Goal: Find specific page/section: Find specific page/section

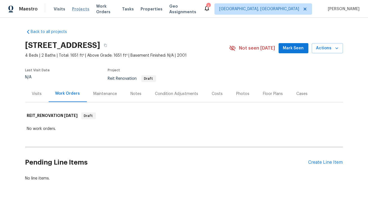
click at [80, 11] on span "Projects" at bounding box center [80, 9] width 17 height 6
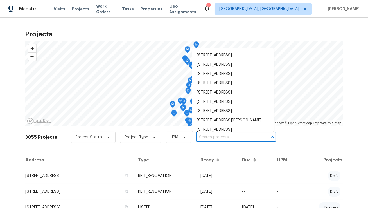
click at [225, 140] on input "text" at bounding box center [228, 137] width 64 height 9
paste input "[STREET_ADDRESS][PERSON_NAME]"
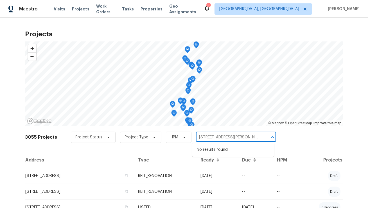
type input "11440 64th St E, Parrish, FL 34219"
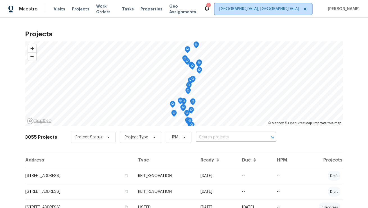
click at [298, 10] on span "Miami, FL" at bounding box center [259, 9] width 80 height 6
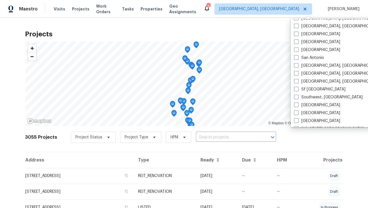
scroll to position [367, 0]
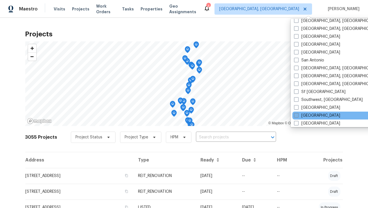
click at [311, 116] on label "Tampa" at bounding box center [317, 116] width 46 height 6
click at [298, 116] on input "Tampa" at bounding box center [296, 115] width 4 height 4
checkbox input "true"
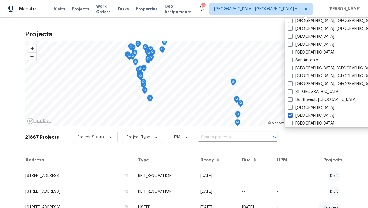
click at [220, 136] on input "text" at bounding box center [230, 137] width 64 height 9
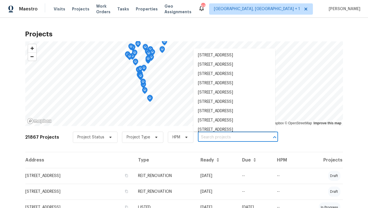
paste input "11440 64th St E, Parrish, FL 34219"
type input "11440 64th St E, Parrish, FL 34219"
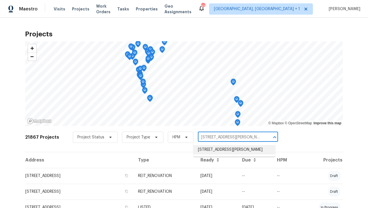
click at [214, 152] on li "11440 64th St E, Parrish, FL 34219" at bounding box center [235, 149] width 82 height 9
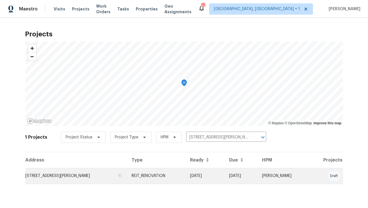
click at [85, 176] on td "11440 64th St E, Parrish, FL 34219" at bounding box center [76, 176] width 102 height 16
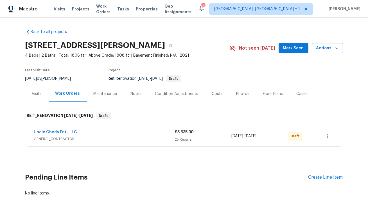
scroll to position [26, 0]
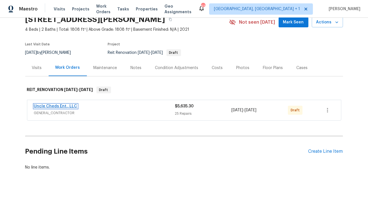
click at [45, 105] on link "Uncle Cheds Ent., LLC" at bounding box center [55, 106] width 43 height 4
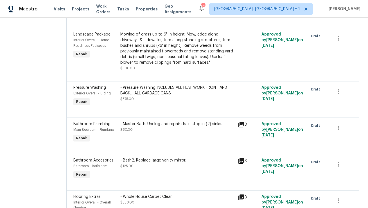
scroll to position [406, 0]
click at [336, 91] on icon "button" at bounding box center [338, 90] width 7 height 7
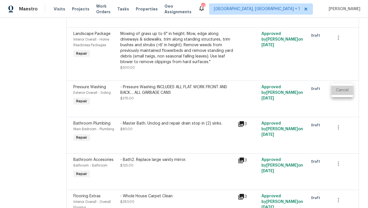
click at [339, 93] on li "Cancel" at bounding box center [343, 90] width 22 height 9
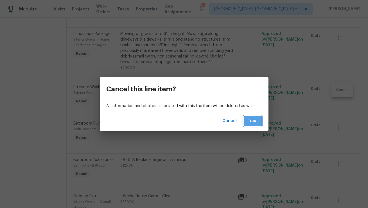
click at [253, 120] on span "Yes" at bounding box center [252, 120] width 9 height 7
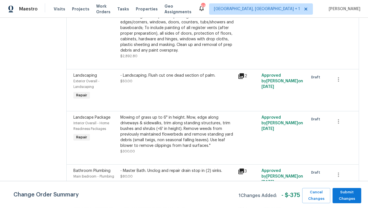
scroll to position [342, 0]
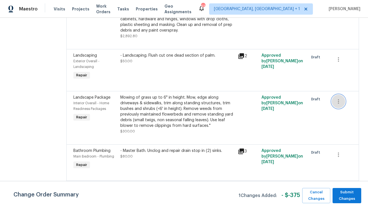
click at [340, 100] on icon "button" at bounding box center [338, 101] width 7 height 7
click at [335, 102] on li "Cancel" at bounding box center [343, 100] width 22 height 9
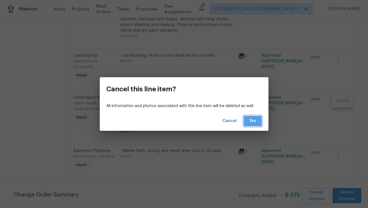
click at [248, 121] on button "Yes" at bounding box center [253, 121] width 18 height 10
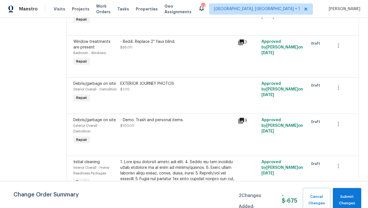
scroll to position [587, 0]
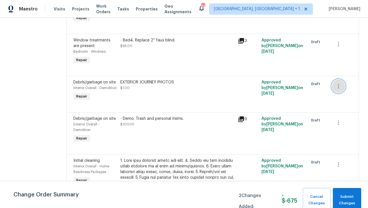
click at [338, 87] on icon "button" at bounding box center [338, 86] width 1 height 5
click at [345, 86] on li "Cancel" at bounding box center [343, 85] width 22 height 9
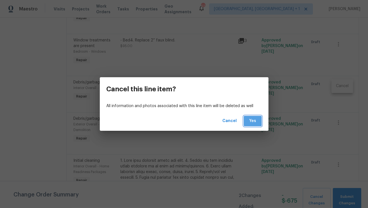
click at [254, 123] on span "Yes" at bounding box center [252, 120] width 9 height 7
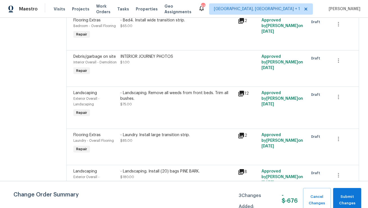
scroll to position [991, 0]
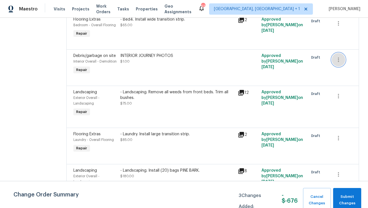
click at [340, 56] on icon "button" at bounding box center [338, 59] width 7 height 7
click at [345, 52] on li "Cancel" at bounding box center [343, 54] width 22 height 9
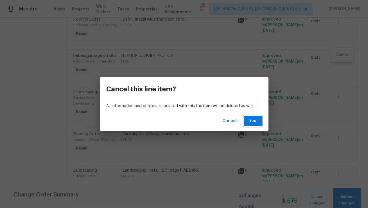
click at [252, 119] on span "Yes" at bounding box center [252, 120] width 9 height 7
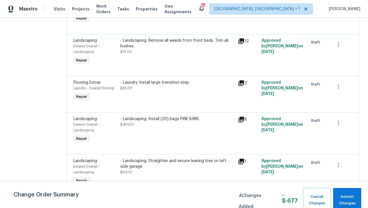
scroll to position [1006, 0]
click at [337, 119] on icon "button" at bounding box center [338, 122] width 7 height 7
click at [347, 114] on li "Cancel" at bounding box center [343, 117] width 22 height 9
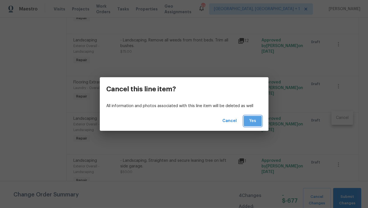
click at [253, 121] on span "Yes" at bounding box center [252, 120] width 9 height 7
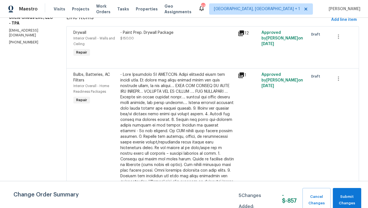
scroll to position [363, 0]
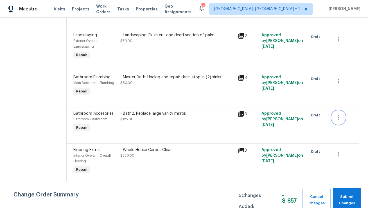
click at [339, 118] on icon "button" at bounding box center [338, 117] width 7 height 7
click at [338, 118] on li "Cancel" at bounding box center [343, 116] width 22 height 9
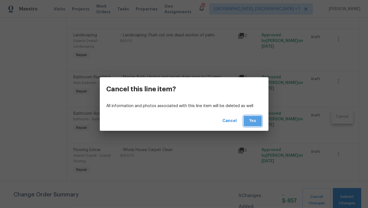
click at [256, 119] on span "Yes" at bounding box center [252, 120] width 9 height 7
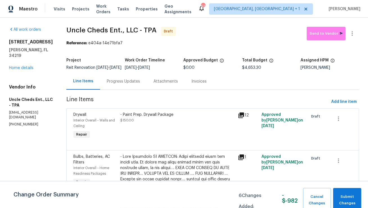
scroll to position [531, 0]
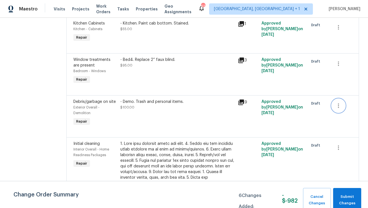
click at [342, 105] on button "button" at bounding box center [339, 106] width 14 height 14
click at [341, 107] on li "Cancel" at bounding box center [343, 104] width 22 height 9
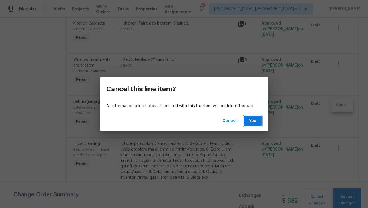
click at [251, 120] on span "Yes" at bounding box center [252, 120] width 9 height 7
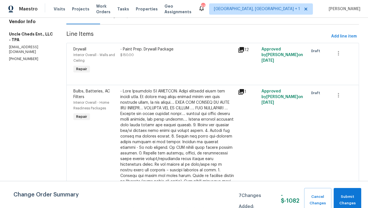
scroll to position [70, 0]
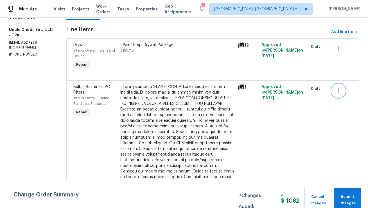
click at [339, 94] on icon "button" at bounding box center [338, 90] width 7 height 7
click at [339, 95] on li "Cancel" at bounding box center [343, 94] width 22 height 9
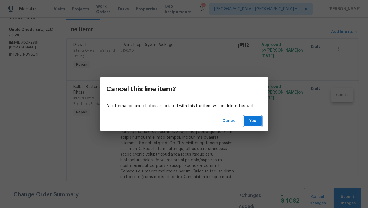
click at [254, 125] on button "Yes" at bounding box center [253, 121] width 18 height 10
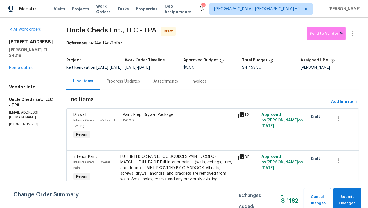
scroll to position [329, 0]
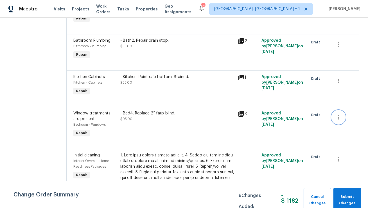
click at [339, 119] on icon "button" at bounding box center [338, 117] width 7 height 7
click at [342, 120] on li "Cancel" at bounding box center [343, 116] width 22 height 9
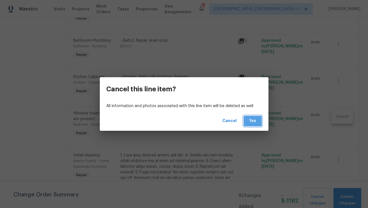
click at [252, 122] on span "Yes" at bounding box center [252, 120] width 9 height 7
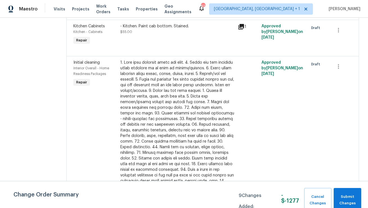
scroll to position [695, 0]
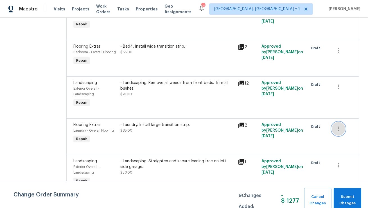
click at [342, 126] on button "button" at bounding box center [339, 129] width 14 height 14
click at [339, 128] on li "Cancel" at bounding box center [343, 123] width 22 height 9
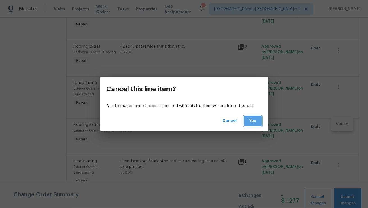
click at [250, 120] on span "Yes" at bounding box center [252, 120] width 9 height 7
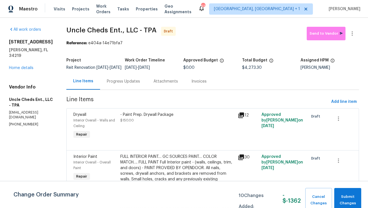
scroll to position [177, 0]
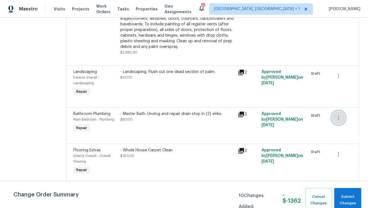
click at [340, 117] on icon "button" at bounding box center [338, 117] width 7 height 7
click at [337, 118] on li "Cancel" at bounding box center [343, 116] width 22 height 9
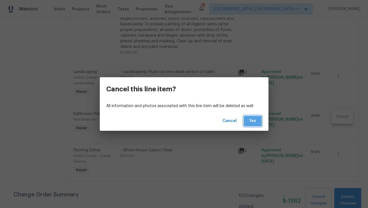
click at [253, 121] on span "Yes" at bounding box center [252, 120] width 9 height 7
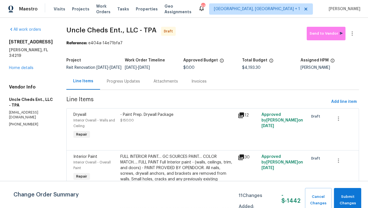
scroll to position [472, 0]
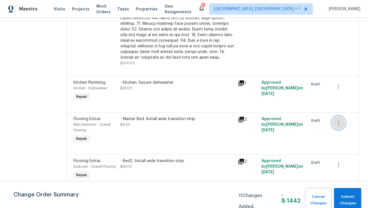
click at [341, 119] on icon "button" at bounding box center [338, 122] width 7 height 7
click at [338, 115] on li "Cancel" at bounding box center [343, 116] width 22 height 9
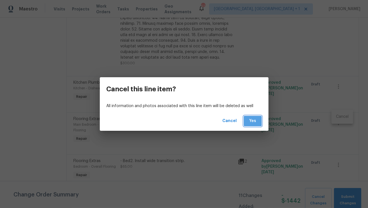
click at [249, 122] on span "Yes" at bounding box center [252, 120] width 9 height 7
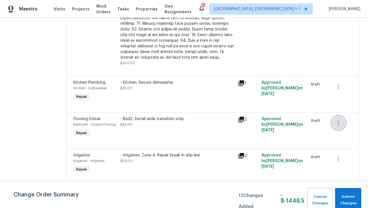
click at [337, 119] on icon "button" at bounding box center [338, 122] width 7 height 7
click at [335, 116] on li "Cancel" at bounding box center [343, 116] width 22 height 9
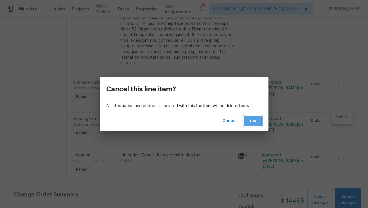
click at [254, 120] on span "Yes" at bounding box center [252, 120] width 9 height 7
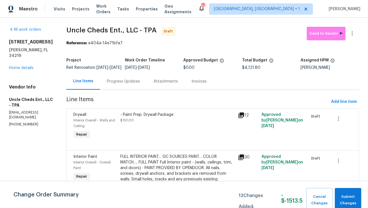
scroll to position [256, 0]
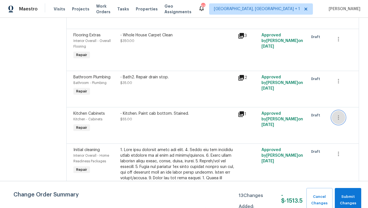
click at [338, 117] on icon "button" at bounding box center [338, 117] width 7 height 7
click at [338, 118] on li "Cancel" at bounding box center [343, 116] width 22 height 9
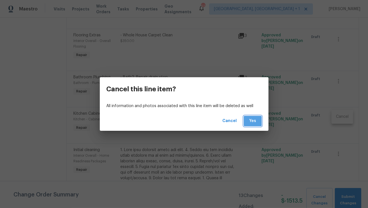
click at [252, 124] on button "Yes" at bounding box center [253, 121] width 18 height 10
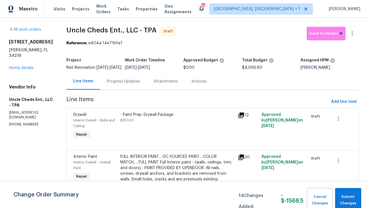
scroll to position [135, 0]
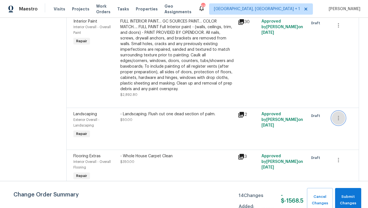
click at [338, 118] on icon "button" at bounding box center [338, 118] width 1 height 5
click at [338, 118] on li "Cancel" at bounding box center [343, 116] width 22 height 9
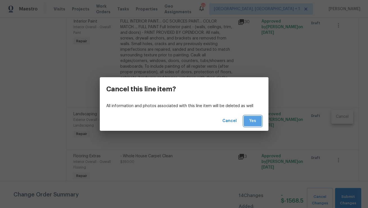
click at [255, 119] on span "Yes" at bounding box center [252, 120] width 9 height 7
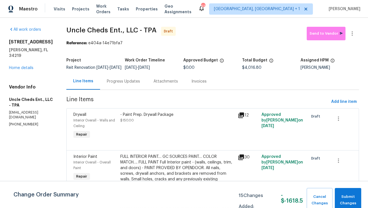
scroll to position [465, 0]
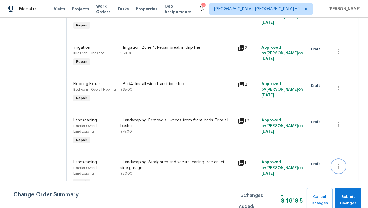
click at [336, 163] on icon "button" at bounding box center [338, 166] width 7 height 7
click at [333, 159] on li "Cancel" at bounding box center [343, 159] width 22 height 9
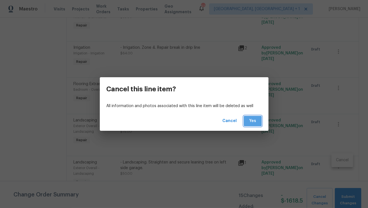
click at [253, 122] on span "Yes" at bounding box center [252, 120] width 9 height 7
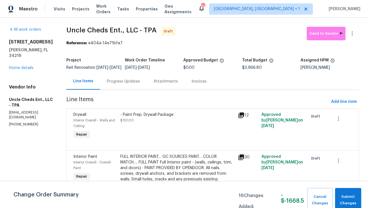
scroll to position [177, 0]
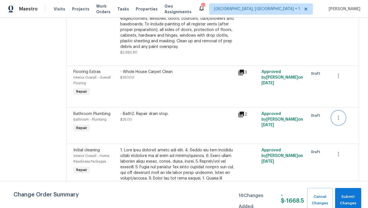
click at [337, 116] on icon "button" at bounding box center [338, 117] width 7 height 7
click at [339, 117] on li "Cancel" at bounding box center [343, 116] width 22 height 9
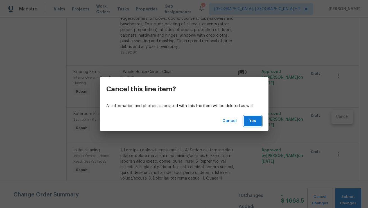
click at [251, 120] on span "Yes" at bounding box center [252, 120] width 9 height 7
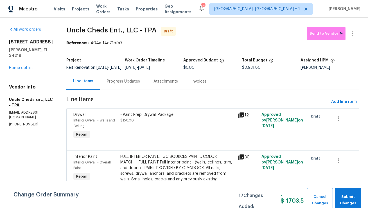
scroll to position [320, 0]
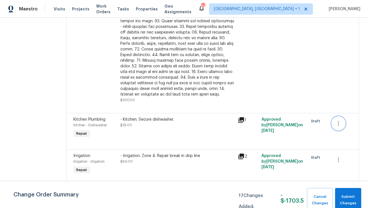
click at [338, 121] on icon "button" at bounding box center [338, 123] width 1 height 5
click at [340, 115] on li "Cancel" at bounding box center [343, 116] width 22 height 9
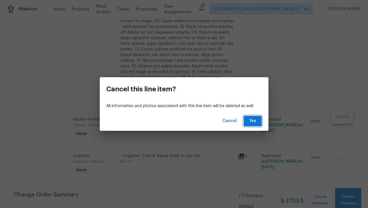
click at [252, 122] on span "Yes" at bounding box center [252, 120] width 9 height 7
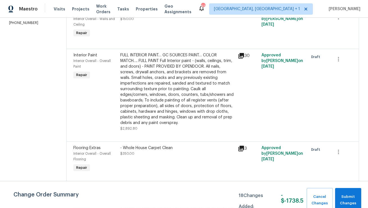
scroll to position [350, 0]
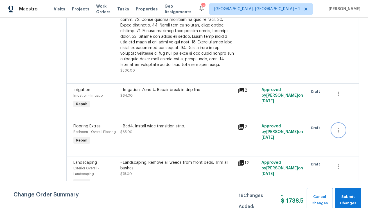
click at [340, 127] on icon "button" at bounding box center [338, 130] width 7 height 7
click at [339, 123] on li "Cancel" at bounding box center [343, 123] width 22 height 9
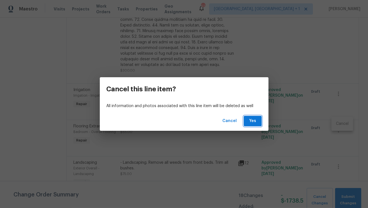
click at [252, 121] on span "Yes" at bounding box center [252, 120] width 9 height 7
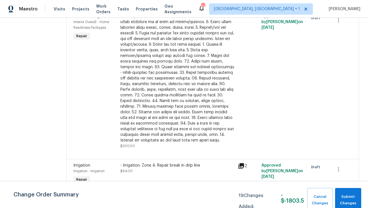
scroll to position [314, 0]
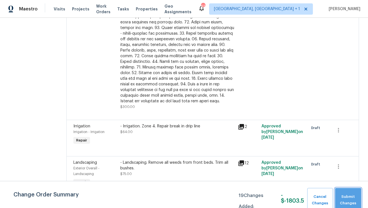
click at [347, 196] on span "Submit Changes" at bounding box center [348, 199] width 21 height 13
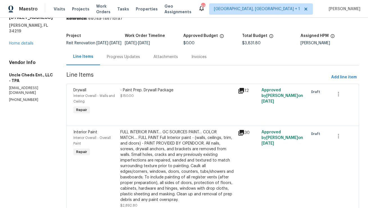
scroll to position [0, 0]
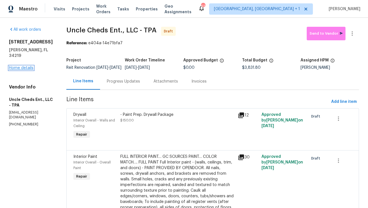
click at [26, 66] on link "Home details" at bounding box center [21, 68] width 24 height 4
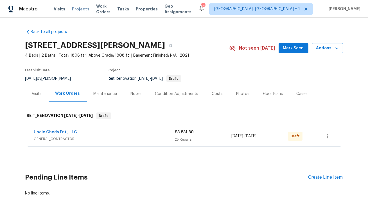
click at [77, 9] on span "Projects" at bounding box center [80, 9] width 17 height 6
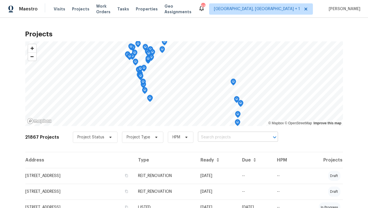
click at [225, 138] on input "text" at bounding box center [230, 137] width 64 height 9
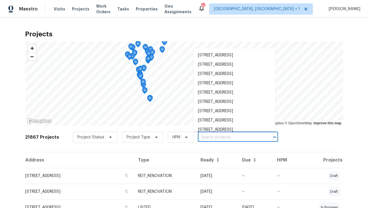
paste input "2309 E Mitchell St, Arlington, TX 76010"
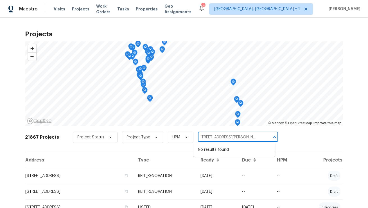
type input "2309 E Mitchell St, Arlington, TX 76010"
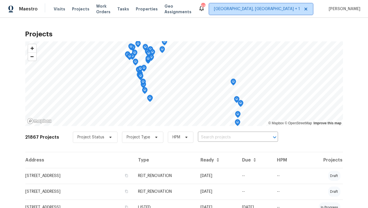
click at [300, 10] on span "Miami, FL + 1" at bounding box center [257, 9] width 86 height 6
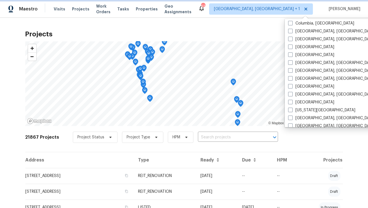
scroll to position [163, 0]
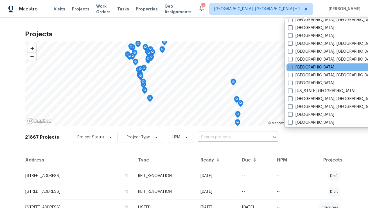
click at [305, 68] on label "[GEOGRAPHIC_DATA]" at bounding box center [311, 67] width 46 height 6
click at [292, 68] on input "[GEOGRAPHIC_DATA]" at bounding box center [290, 66] width 4 height 4
checkbox input "true"
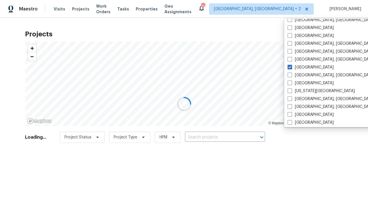
click at [217, 137] on div at bounding box center [184, 104] width 368 height 208
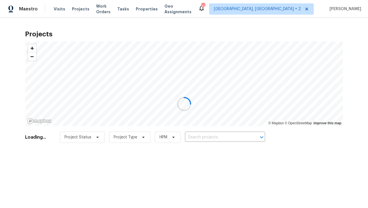
click at [210, 138] on div at bounding box center [184, 104] width 368 height 208
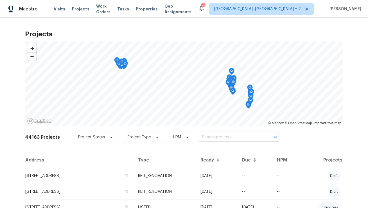
click at [211, 137] on input "text" at bounding box center [231, 137] width 64 height 9
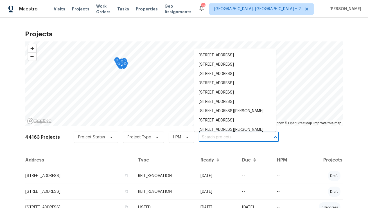
paste input "[STREET_ADDRESS][PERSON_NAME]"
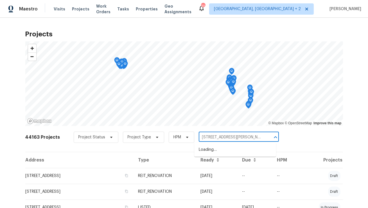
scroll to position [0, 9]
type input "[STREET_ADDRESS][PERSON_NAME]"
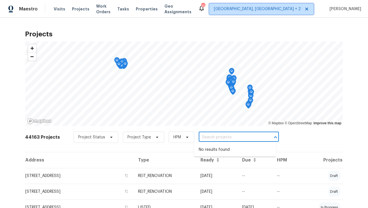
click at [298, 8] on span "Miami, FL + 2" at bounding box center [257, 9] width 87 height 6
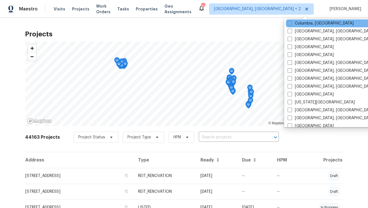
scroll to position [147, 0]
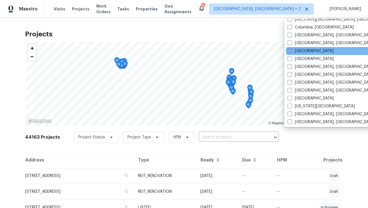
click at [303, 51] on label "Dallas" at bounding box center [311, 51] width 46 height 6
click at [291, 51] on input "Dallas" at bounding box center [290, 50] width 4 height 4
checkbox input "true"
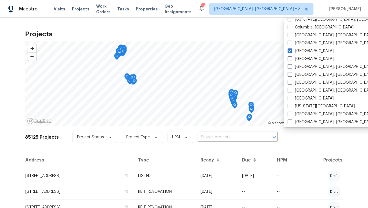
click at [208, 138] on input "text" at bounding box center [230, 137] width 64 height 9
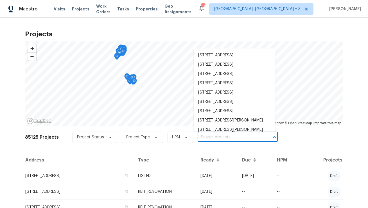
paste input "2309 E Mitchell St, Arlington, TX 76010"
type input "2309 E Mitchell St, Arlington, TX 76010"
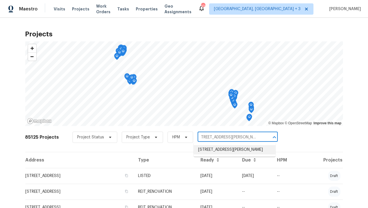
click at [208, 149] on li "2309 E Mitchell St, Arlington, TX 76010" at bounding box center [235, 149] width 82 height 9
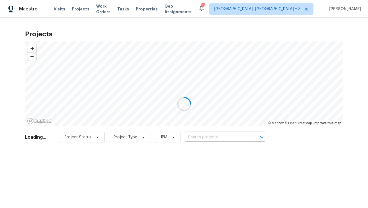
type input "2309 E Mitchell St, Arlington, TX 76010"
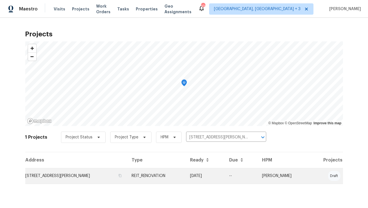
click at [66, 178] on td "2309 E Mitchell St, Arlington, TX 76010" at bounding box center [76, 176] width 102 height 16
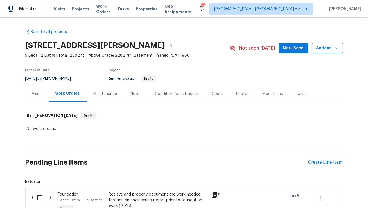
click at [336, 48] on icon "button" at bounding box center [337, 48] width 3 height 2
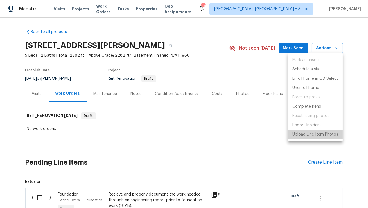
click at [301, 136] on p "Upload Line Item Photos" at bounding box center [316, 134] width 46 height 6
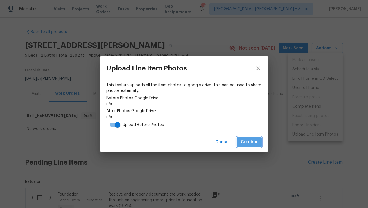
click at [246, 142] on span "Confirm" at bounding box center [249, 141] width 16 height 7
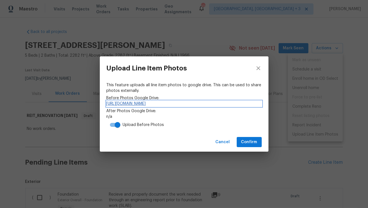
click at [212, 104] on link "https://drive.google.com/drive/folders/1HzR_YEAXjjMjDl74e-s4QFeQrZOE84Z-" at bounding box center [184, 104] width 155 height 6
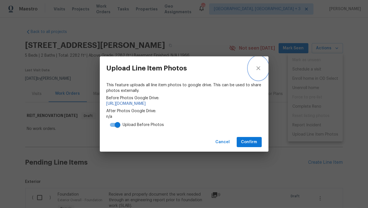
click at [259, 66] on icon "close" at bounding box center [258, 68] width 7 height 7
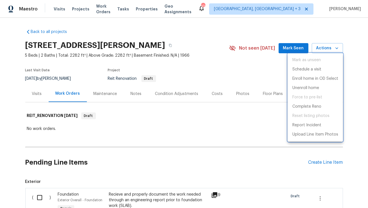
click at [250, 29] on div at bounding box center [184, 104] width 368 height 208
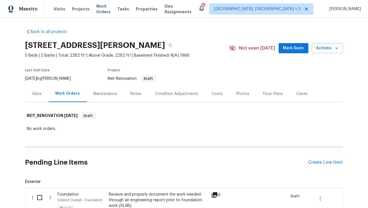
click at [181, 91] on div "Condition Adjustments" at bounding box center [176, 94] width 43 height 6
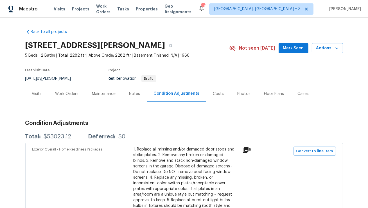
click at [65, 96] on div "Work Orders" at bounding box center [67, 93] width 37 height 17
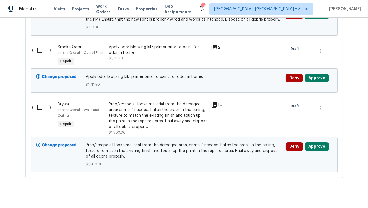
scroll to position [533, 0]
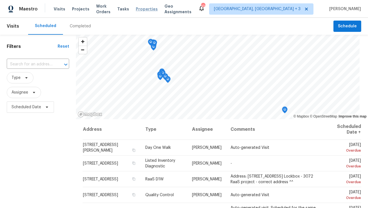
click at [156, 9] on span "Properties" at bounding box center [147, 9] width 22 height 6
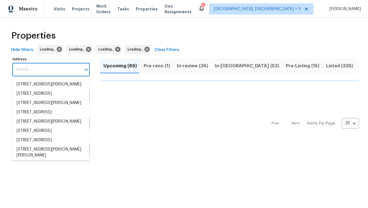
click at [46, 73] on input "Address" at bounding box center [46, 69] width 69 height 13
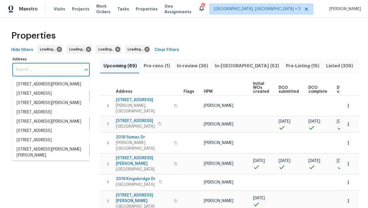
click at [46, 73] on input "Address" at bounding box center [46, 69] width 69 height 13
paste input "[STREET_ADDRESS]"
type input "[STREET_ADDRESS]"
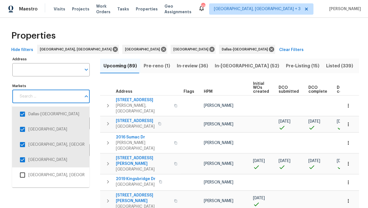
click at [45, 99] on input "Markets" at bounding box center [48, 96] width 65 height 13
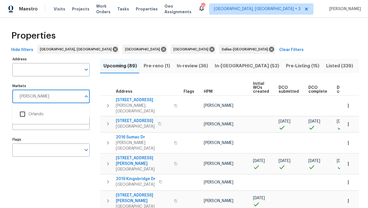
type input "orland"
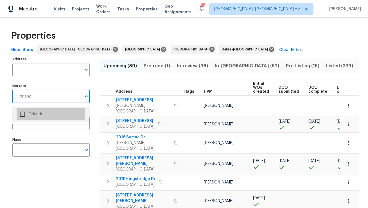
click at [33, 110] on li "Orlando" at bounding box center [51, 114] width 68 height 12
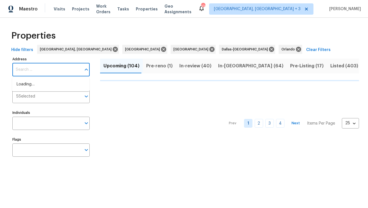
click at [41, 74] on input "Address" at bounding box center [46, 69] width 69 height 13
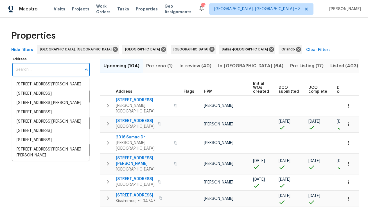
click at [41, 74] on input "Address" at bounding box center [46, 69] width 69 height 13
paste input "5908 Laconia Rd, Orlando, FL 32808"
type input "5908 Laconia Rd, Orlando, FL 32808"
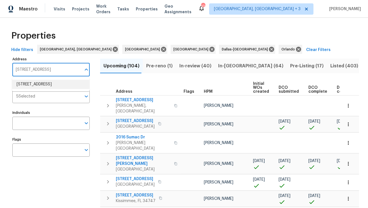
click at [44, 87] on li "5908 Laconia Rd Orlando FL 32808" at bounding box center [50, 84] width 77 height 9
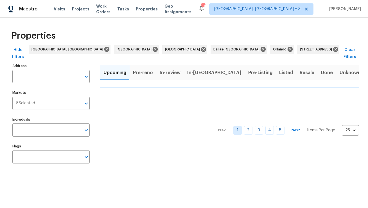
type input "5908 Laconia Rd Orlando FL 32808"
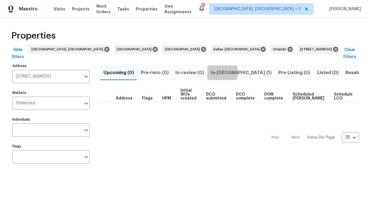
click at [218, 69] on span "In-reno (1)" at bounding box center [241, 73] width 61 height 8
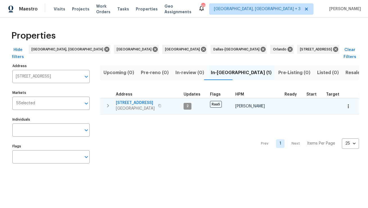
click at [132, 100] on span "5908 Laconia Rd" at bounding box center [135, 103] width 39 height 6
click at [134, 100] on span "5908 Laconia Rd" at bounding box center [135, 103] width 39 height 6
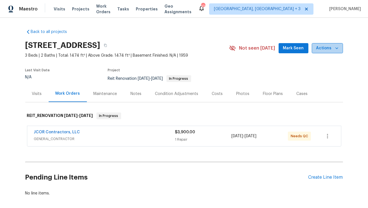
click at [337, 47] on icon "button" at bounding box center [337, 48] width 6 height 6
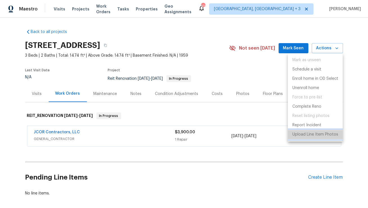
click at [306, 131] on p "Upload Line Item Photos" at bounding box center [316, 134] width 46 height 6
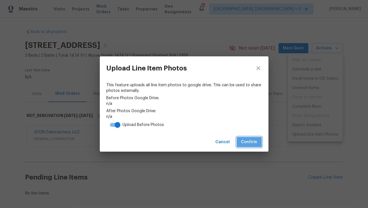
click at [248, 142] on span "Confirm" at bounding box center [249, 141] width 16 height 7
click at [166, 100] on span "Before Photos Google Drive:" at bounding box center [184, 98] width 155 height 6
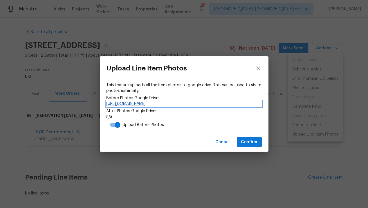
click at [166, 103] on link "https://drive.google.com/drive/folders/1XtcpRVA_UD27Zr3xzO2fGLVvHhPMOD-Z" at bounding box center [184, 104] width 155 height 6
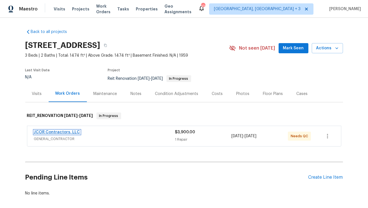
click at [69, 130] on link "JCOR Contractors, LLC" at bounding box center [57, 132] width 46 height 4
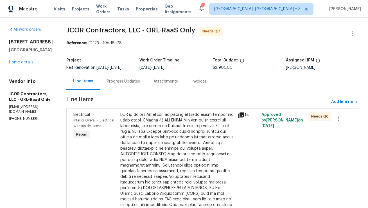
click at [239, 114] on icon at bounding box center [242, 115] width 6 height 6
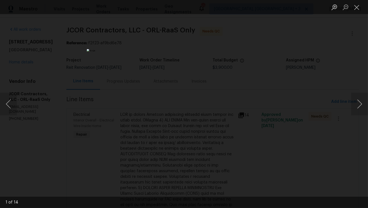
click at [278, 109] on div "Lightbox" at bounding box center [184, 104] width 368 height 208
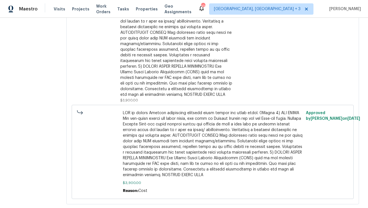
scroll to position [32, 0]
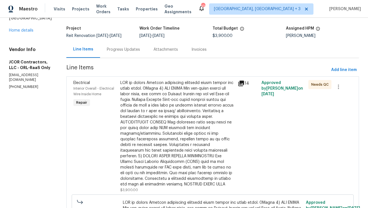
click at [24, 33] on div "5908 Laconia Rd Orlando, FL 32808 Home details" at bounding box center [31, 20] width 44 height 26
click at [21, 33] on div "5908 Laconia Rd Orlando, FL 32808 Home details" at bounding box center [31, 20] width 44 height 26
click at [23, 32] on link "Home details" at bounding box center [21, 30] width 24 height 4
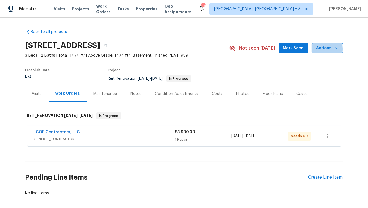
click at [327, 49] on span "Actions" at bounding box center [327, 48] width 22 height 7
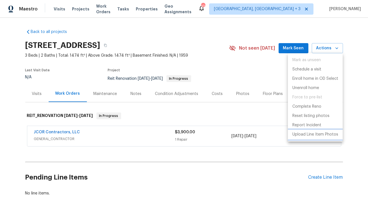
click at [306, 132] on p "Upload Line Item Photos" at bounding box center [316, 134] width 46 height 6
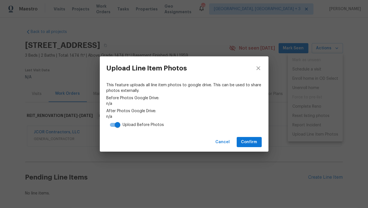
click at [113, 126] on input "checkbox" at bounding box center [118, 124] width 32 height 11
checkbox input "false"
click at [247, 142] on span "Confirm" at bounding box center [249, 141] width 16 height 7
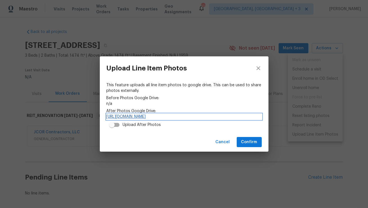
click at [151, 117] on link "https://drive.google.com/drive/folders/1o6dJddQ4fN611zeJMViezFrIPN6AH-nD" at bounding box center [184, 117] width 155 height 6
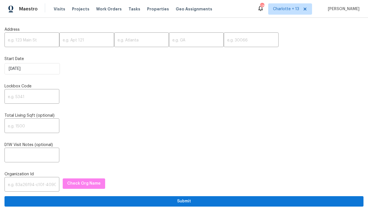
click at [32, 57] on label "Start Date" at bounding box center [184, 59] width 359 height 6
click at [47, 42] on input "text" at bounding box center [32, 40] width 55 height 13
paste input "[STREET_ADDRESS][PERSON_NAME]"
drag, startPoint x: 39, startPoint y: 41, endPoint x: 32, endPoint y: 40, distance: 6.8
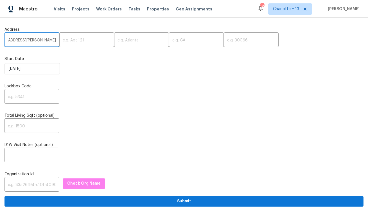
click at [32, 40] on input "[STREET_ADDRESS][PERSON_NAME]" at bounding box center [32, 40] width 55 height 13
type input "[STREET_ADDRESS][PERSON_NAME]"
click at [125, 41] on input "text" at bounding box center [141, 40] width 55 height 13
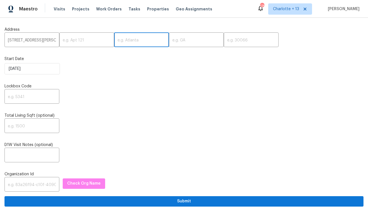
paste input "[GEOGRAPHIC_DATA]"
type input "[GEOGRAPHIC_DATA]"
click at [42, 41] on input "[STREET_ADDRESS][PERSON_NAME]" at bounding box center [32, 40] width 55 height 13
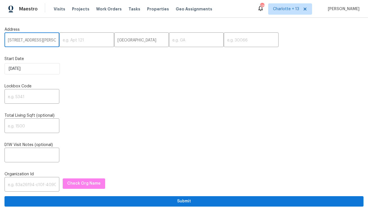
click at [42, 41] on input "[STREET_ADDRESS][PERSON_NAME]" at bounding box center [32, 40] width 55 height 13
type input "[STREET_ADDRESS][PERSON_NAME]"
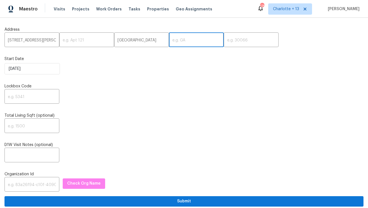
click at [169, 38] on input "text" at bounding box center [196, 40] width 55 height 13
paste input "[GEOGRAPHIC_DATA]"
type input "[GEOGRAPHIC_DATA]"
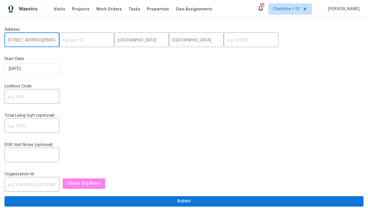
click at [46, 38] on input "[STREET_ADDRESS][PERSON_NAME]" at bounding box center [32, 40] width 55 height 13
type input "[STREET_ADDRESS][PERSON_NAME] ,"
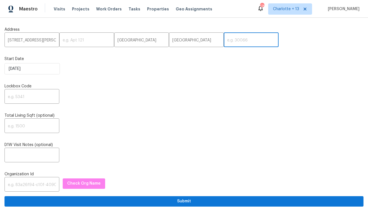
click at [229, 42] on input "text" at bounding box center [251, 40] width 55 height 13
paste input "76182"
type input "76182"
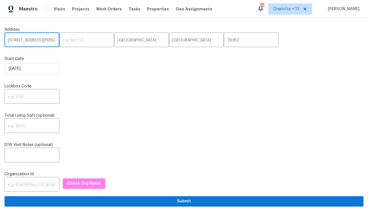
click at [40, 42] on input "[STREET_ADDRESS][PERSON_NAME] ," at bounding box center [32, 40] width 55 height 13
type input "[STREET_ADDRESS][PERSON_NAME]"
click at [22, 92] on input "text" at bounding box center [32, 96] width 55 height 13
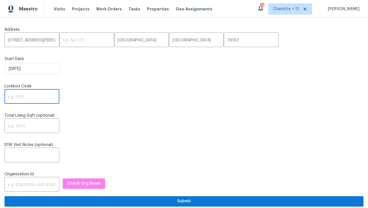
paste input "3725"
type input "3725"
click at [23, 187] on input "text" at bounding box center [32, 184] width 55 height 13
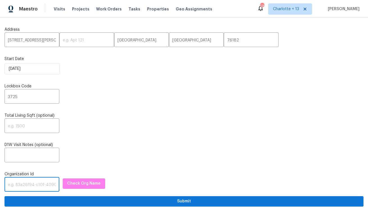
paste input "1349d153-b359-4f9b-b4dd-758ff939cc37"
type input "1349d153-b359-4f9b-b4dd-758ff939cc37"
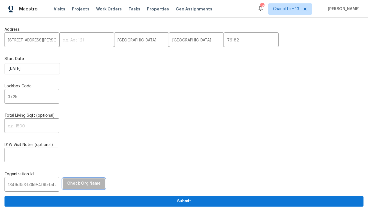
click at [81, 183] on span "Check Org Name" at bounding box center [83, 183] width 33 height 7
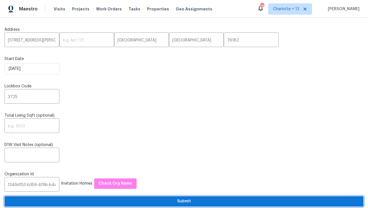
click at [114, 204] on span "Submit" at bounding box center [184, 200] width 350 height 7
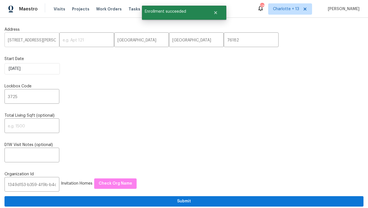
click at [23, 42] on input "[STREET_ADDRESS][PERSON_NAME]" at bounding box center [32, 40] width 55 height 13
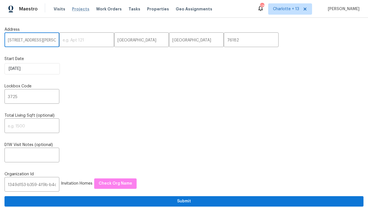
click at [76, 11] on span "Projects" at bounding box center [80, 9] width 17 height 6
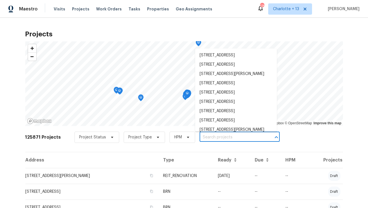
click at [212, 138] on input "text" at bounding box center [232, 137] width 64 height 9
paste input "[STREET_ADDRESS][PERSON_NAME]"
type input "[STREET_ADDRESS][PERSON_NAME]"
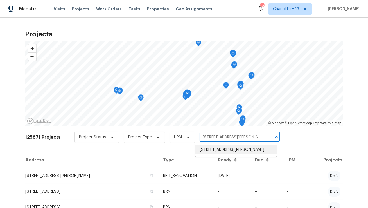
click at [215, 148] on li "[STREET_ADDRESS][PERSON_NAME]" at bounding box center [236, 149] width 82 height 9
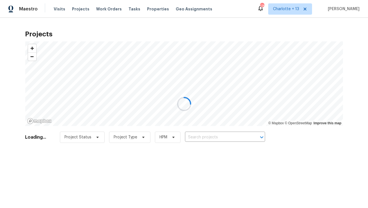
type input "[STREET_ADDRESS][PERSON_NAME]"
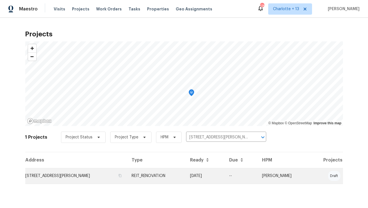
click at [87, 173] on td "[STREET_ADDRESS][PERSON_NAME]" at bounding box center [76, 176] width 102 height 16
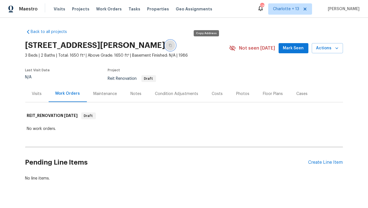
click at [172, 44] on icon "button" at bounding box center [170, 45] width 3 height 3
click at [40, 93] on div "Visits" at bounding box center [37, 94] width 10 height 6
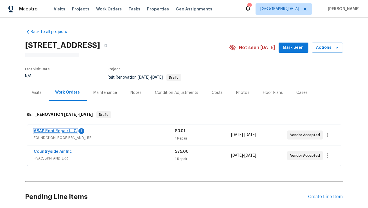
click at [57, 129] on link "ASAP Roof Repair LLC" at bounding box center [55, 131] width 43 height 4
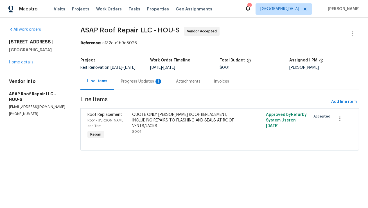
click at [143, 84] on div "Progress Updates 1" at bounding box center [142, 81] width 42 height 6
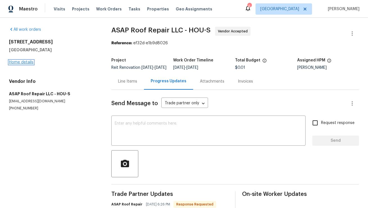
click at [24, 63] on link "Home details" at bounding box center [21, 62] width 24 height 4
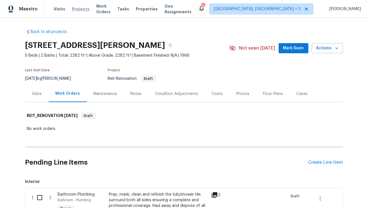
click at [78, 8] on span "Projects" at bounding box center [80, 9] width 17 height 6
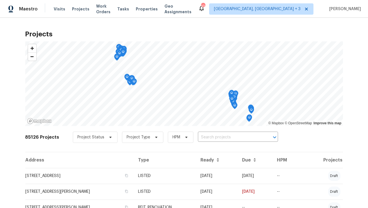
click at [205, 139] on input "text" at bounding box center [230, 137] width 64 height 9
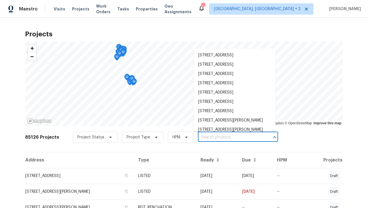
paste input "8705 Via Giula Apt 1, Boca Raton, FL 33496"
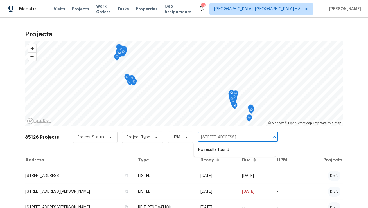
click at [219, 138] on input "8705 Via Giula Apt 1, Boca Raton, FL 33496" at bounding box center [230, 137] width 64 height 9
type input "8705 Via Giula Boca Raton, FL 33496"
click at [217, 151] on li "[STREET_ADDRESS]" at bounding box center [235, 149] width 82 height 9
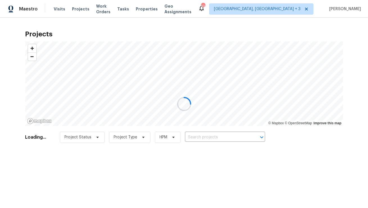
type input "[STREET_ADDRESS]"
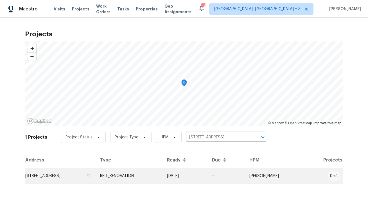
click at [64, 177] on td "[STREET_ADDRESS]" at bounding box center [60, 176] width 71 height 16
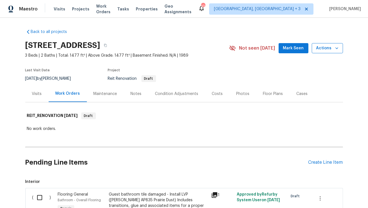
click at [336, 47] on icon "button" at bounding box center [337, 48] width 3 height 2
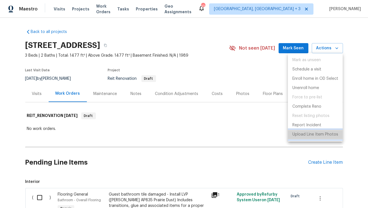
click at [304, 135] on p "Upload Line Item Photos" at bounding box center [316, 134] width 46 height 6
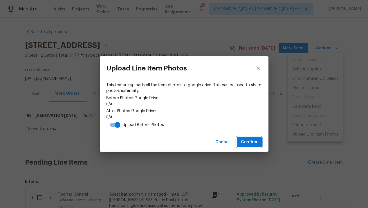
click at [248, 141] on span "Confirm" at bounding box center [249, 141] width 16 height 7
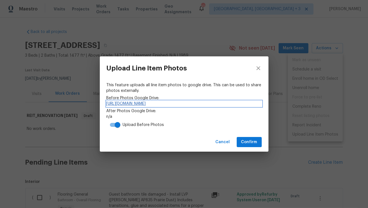
click at [147, 103] on link "https://drive.google.com/drive/folders/1a3AgIsKlCwRtNWy1T_UijYvTf5A_wMKs" at bounding box center [184, 104] width 155 height 6
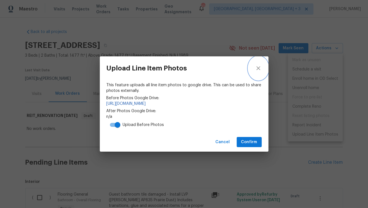
click at [260, 68] on icon "close" at bounding box center [258, 68] width 7 height 7
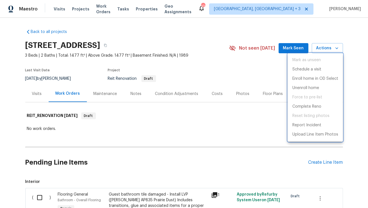
click at [200, 12] on div at bounding box center [184, 104] width 368 height 208
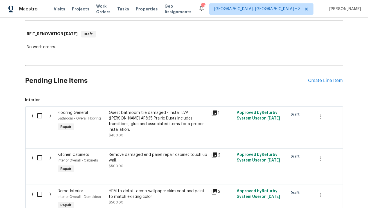
scroll to position [134, 0]
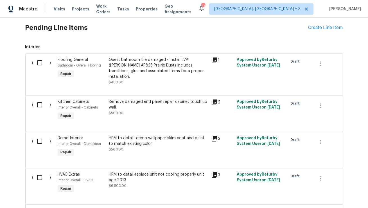
click at [40, 63] on input "checkbox" at bounding box center [42, 63] width 16 height 12
checkbox input "true"
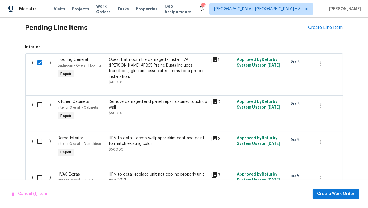
click at [39, 99] on input "checkbox" at bounding box center [42, 105] width 16 height 12
checkbox input "true"
click at [38, 135] on input "checkbox" at bounding box center [42, 141] width 16 height 12
checkbox input "true"
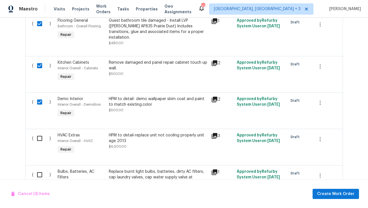
click at [40, 133] on input "checkbox" at bounding box center [42, 138] width 16 height 12
checkbox input "true"
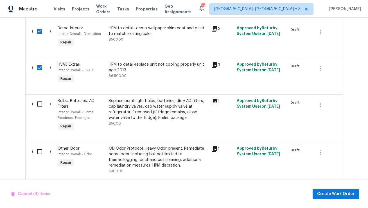
click at [42, 100] on input "checkbox" at bounding box center [42, 104] width 16 height 12
checkbox input "true"
click at [41, 150] on input "checkbox" at bounding box center [42, 151] width 16 height 12
checkbox input "true"
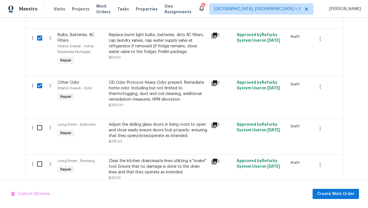
scroll to position [355, 0]
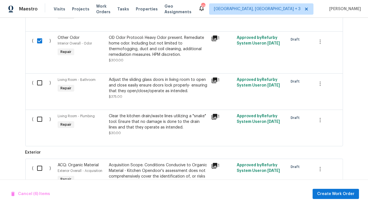
click at [39, 77] on input "checkbox" at bounding box center [42, 83] width 16 height 12
checkbox input "true"
click at [41, 116] on input "checkbox" at bounding box center [42, 119] width 16 height 12
checkbox input "true"
click at [38, 162] on input "checkbox" at bounding box center [42, 168] width 16 height 12
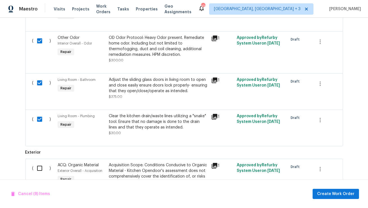
checkbox input "true"
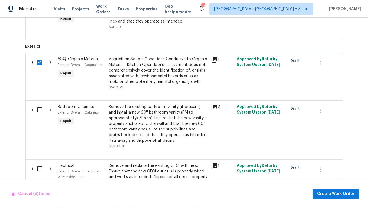
scroll to position [483, 0]
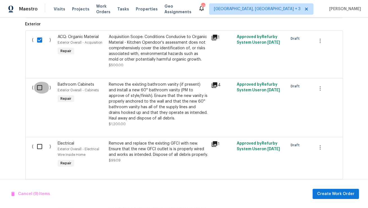
click at [41, 83] on input "checkbox" at bounding box center [42, 88] width 16 height 12
checkbox input "true"
click at [39, 142] on input "checkbox" at bounding box center [42, 146] width 16 height 12
checkbox input "true"
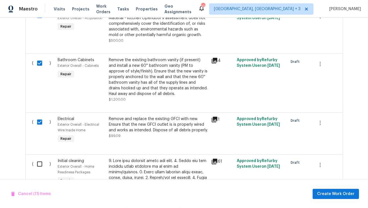
scroll to position [540, 0]
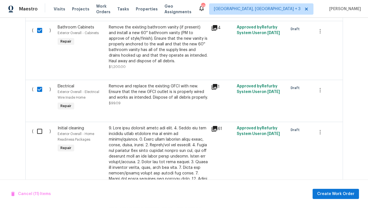
click at [41, 123] on div "( )" at bounding box center [44, 203] width 26 height 161
click at [41, 126] on input "checkbox" at bounding box center [42, 131] width 16 height 12
checkbox input "true"
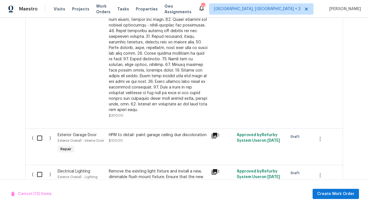
scroll to position [744, 0]
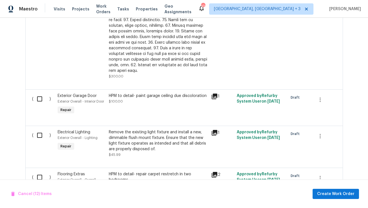
click at [39, 93] on input "checkbox" at bounding box center [42, 99] width 16 height 12
checkbox input "true"
click at [38, 129] on input "checkbox" at bounding box center [42, 135] width 16 height 12
checkbox input "true"
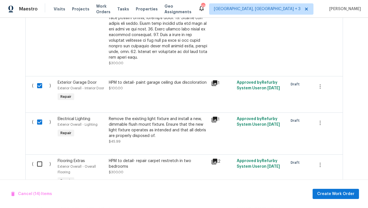
scroll to position [767, 0]
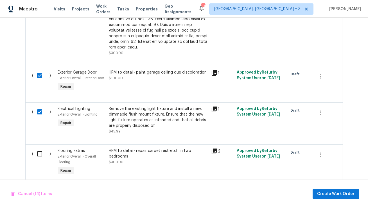
click at [38, 148] on input "checkbox" at bounding box center [42, 154] width 16 height 12
checkbox input "true"
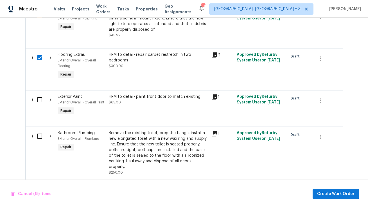
scroll to position [889, 0]
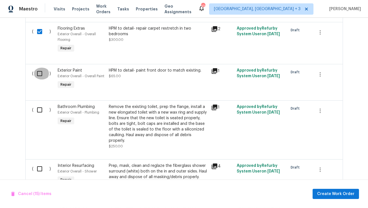
click at [40, 68] on input "checkbox" at bounding box center [42, 74] width 16 height 12
checkbox input "true"
click at [39, 104] on input "checkbox" at bounding box center [42, 110] width 16 height 12
checkbox input "true"
click at [40, 163] on input "checkbox" at bounding box center [42, 169] width 16 height 12
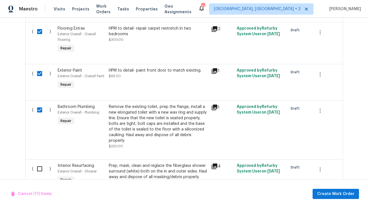
checkbox input "true"
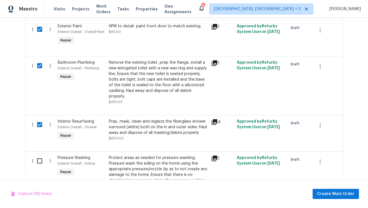
scroll to position [951, 0]
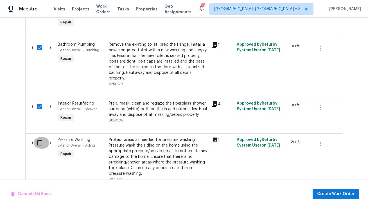
click at [39, 137] on input "checkbox" at bounding box center [42, 143] width 16 height 12
checkbox input "true"
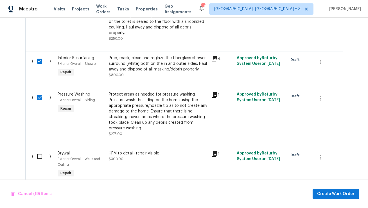
scroll to position [1049, 0]
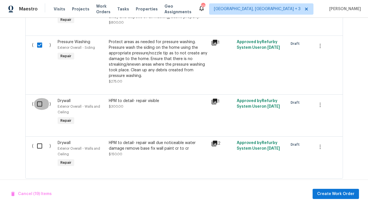
click at [41, 98] on input "checkbox" at bounding box center [42, 104] width 16 height 12
checkbox input "true"
click at [39, 140] on input "checkbox" at bounding box center [42, 146] width 16 height 12
checkbox input "true"
click at [364, 104] on div "Back to all projects 8705 Via Giula Apt 1, Boca Raton, FL 33496 3 Beds | 2 Bath…" at bounding box center [184, 113] width 368 height 190
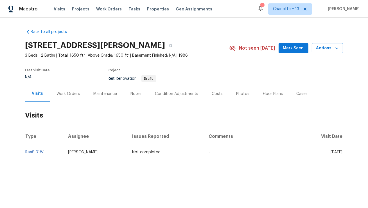
click at [72, 91] on div "Work Orders" at bounding box center [68, 94] width 23 height 6
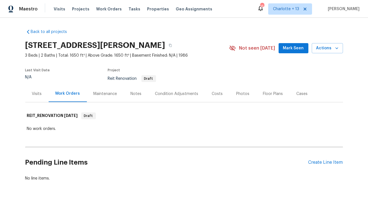
scroll to position [11, 0]
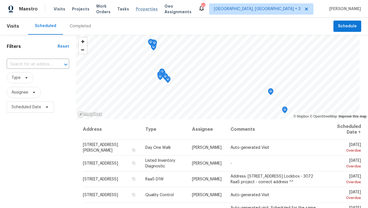
click at [145, 11] on span "Properties" at bounding box center [147, 9] width 22 height 6
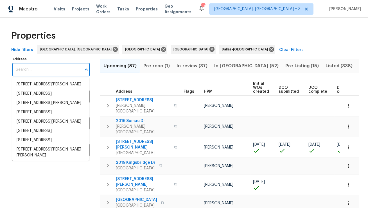
click at [59, 68] on input "Address" at bounding box center [46, 69] width 69 height 13
paste input "2309 E Mitchell St"
type input "2309 E Mitchell St"
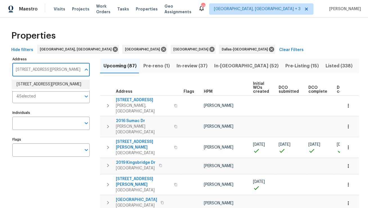
click at [53, 81] on li "2309 E Mitchell St Arlington TX 76010" at bounding box center [50, 84] width 77 height 9
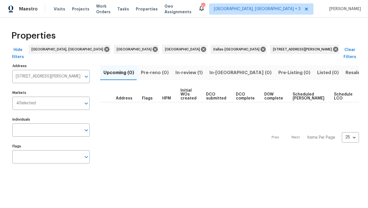
click at [185, 69] on span "In-review (1)" at bounding box center [189, 73] width 27 height 8
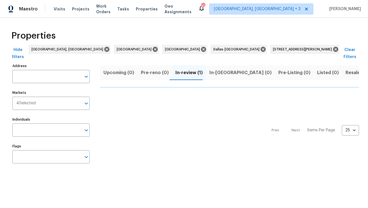
type input "2309 E Mitchell St Arlington TX 76010"
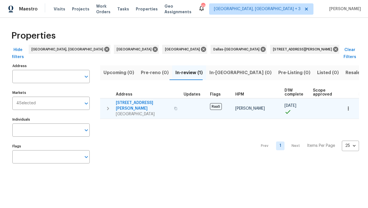
type input "2309 E Mitchell St Arlington TX 76010"
click at [124, 100] on span "2309 E Mitchell St" at bounding box center [143, 105] width 55 height 11
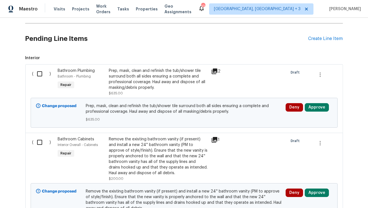
scroll to position [107, 0]
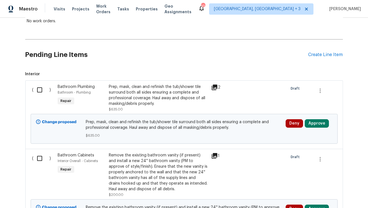
click at [39, 90] on input "checkbox" at bounding box center [42, 90] width 16 height 12
checkbox input "true"
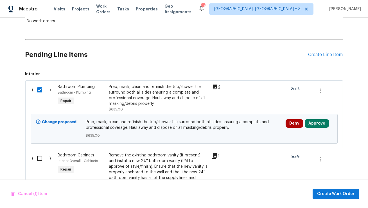
scroll to position [129, 0]
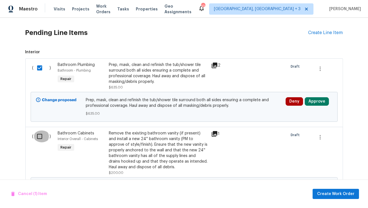
click at [40, 134] on input "checkbox" at bounding box center [42, 136] width 16 height 12
checkbox input "true"
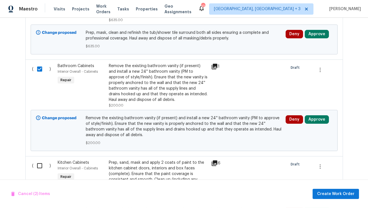
scroll to position [207, 0]
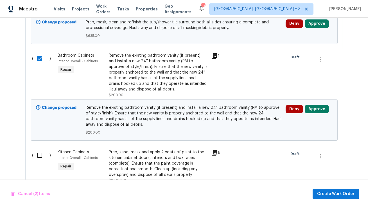
click at [36, 158] on input "checkbox" at bounding box center [42, 155] width 16 height 12
checkbox input "true"
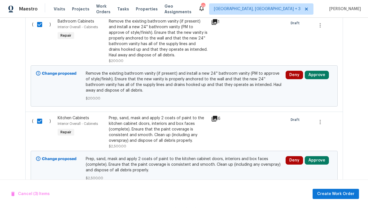
scroll to position [275, 0]
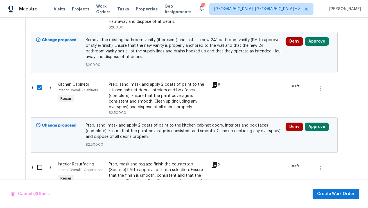
click at [38, 167] on input "checkbox" at bounding box center [42, 167] width 16 height 12
checkbox input "true"
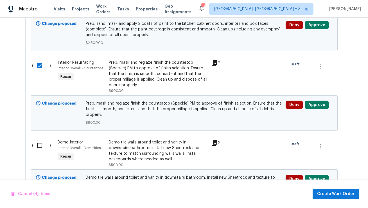
scroll to position [409, 0]
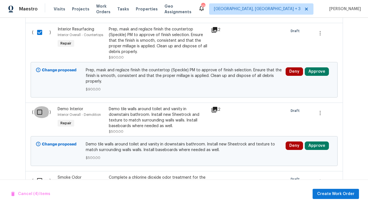
click at [40, 111] on input "checkbox" at bounding box center [42, 112] width 16 height 12
checkbox input "true"
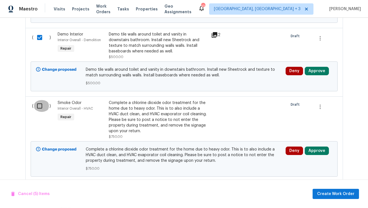
click at [40, 107] on input "checkbox" at bounding box center [42, 106] width 16 height 12
checkbox input "true"
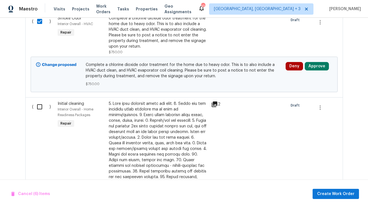
scroll to position [578, 0]
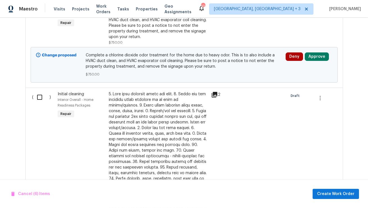
click at [40, 100] on input "checkbox" at bounding box center [42, 97] width 16 height 12
checkbox input "true"
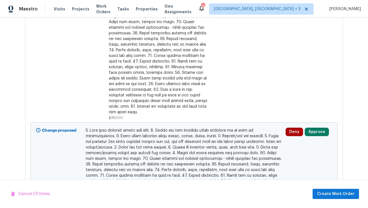
scroll to position [760, 0]
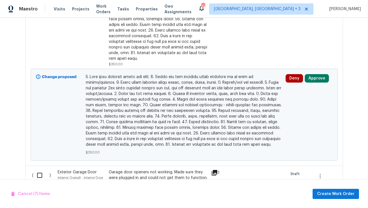
click at [39, 170] on input "checkbox" at bounding box center [42, 175] width 16 height 12
checkbox input "true"
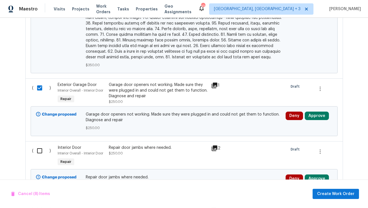
scroll to position [855, 0]
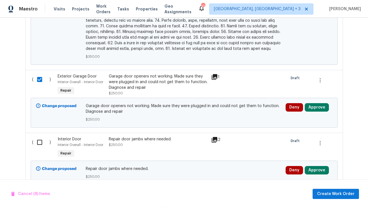
click at [40, 138] on input "checkbox" at bounding box center [42, 142] width 16 height 12
checkbox input "true"
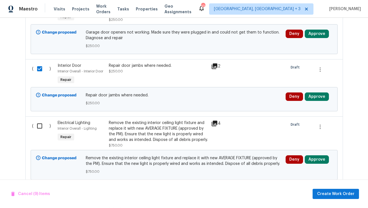
click at [39, 121] on input "checkbox" at bounding box center [42, 126] width 16 height 12
checkbox input "true"
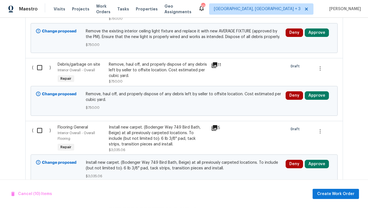
scroll to position [1061, 0]
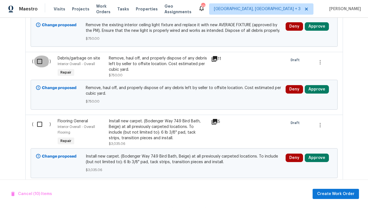
click at [39, 55] on input "checkbox" at bounding box center [42, 61] width 16 height 12
checkbox input "true"
click at [41, 121] on input "checkbox" at bounding box center [42, 124] width 16 height 12
checkbox input "true"
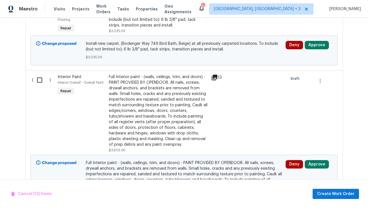
scroll to position [1177, 0]
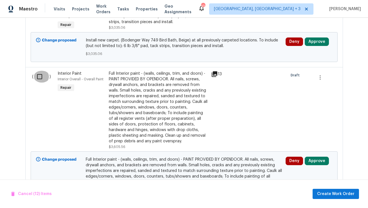
click at [40, 71] on input "checkbox" at bounding box center [42, 77] width 16 height 12
checkbox input "true"
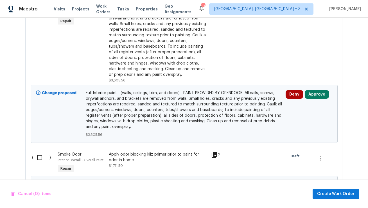
scroll to position [1249, 0]
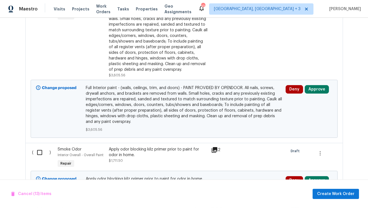
click at [38, 146] on input "checkbox" at bounding box center [42, 152] width 16 height 12
checkbox input "true"
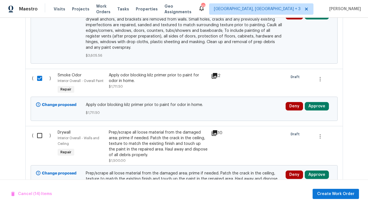
scroll to position [1356, 0]
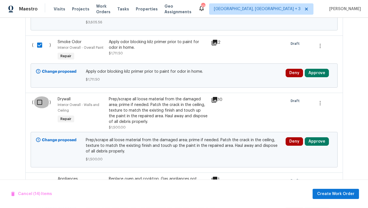
click at [37, 97] on input "checkbox" at bounding box center [42, 102] width 16 height 12
checkbox input "true"
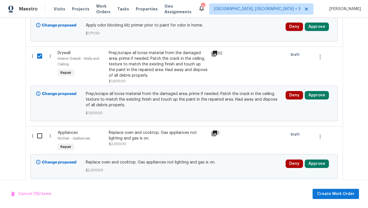
scroll to position [1408, 0]
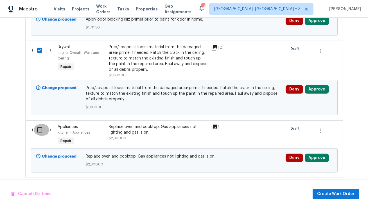
click at [39, 127] on input "checkbox" at bounding box center [42, 130] width 16 height 12
checkbox input "true"
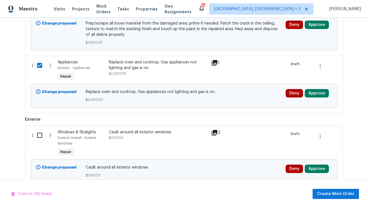
scroll to position [1513, 0]
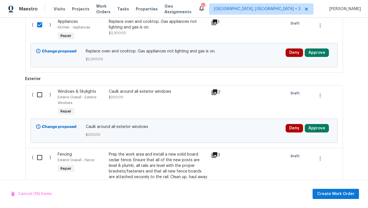
click at [43, 91] on input "checkbox" at bounding box center [42, 95] width 16 height 12
checkbox input "true"
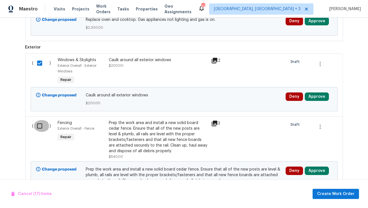
click at [39, 123] on input "checkbox" at bounding box center [42, 126] width 16 height 12
checkbox input "true"
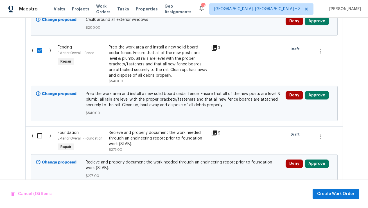
scroll to position [1631, 0]
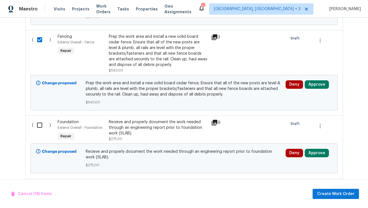
click at [39, 119] on input "checkbox" at bounding box center [42, 125] width 16 height 12
checkbox input "true"
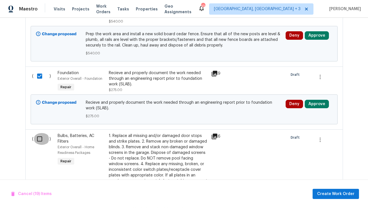
click at [38, 134] on input "checkbox" at bounding box center [42, 139] width 16 height 12
checkbox input "true"
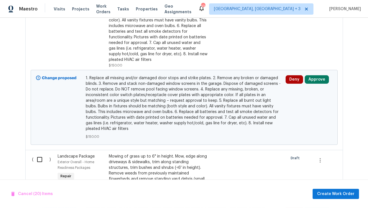
scroll to position [1893, 0]
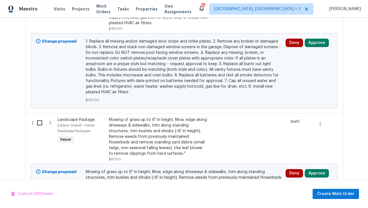
click at [39, 119] on input "checkbox" at bounding box center [42, 123] width 16 height 12
checkbox input "true"
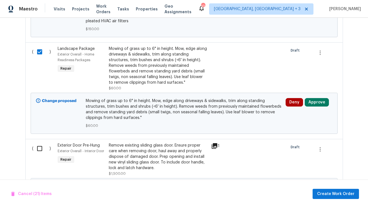
click at [41, 143] on input "checkbox" at bounding box center [42, 148] width 16 height 12
checkbox input "true"
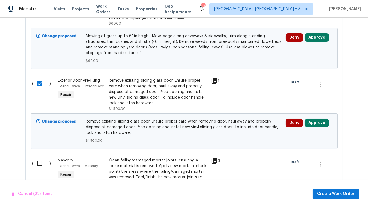
scroll to position [2044, 0]
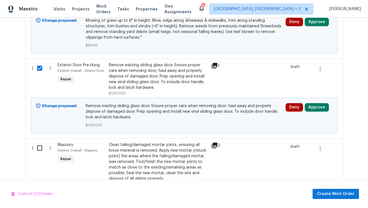
click at [40, 145] on input "checkbox" at bounding box center [42, 148] width 16 height 12
checkbox input "true"
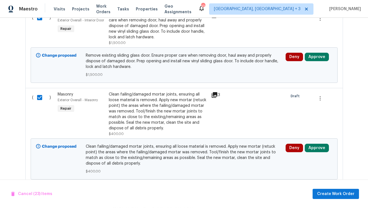
scroll to position [2128, 0]
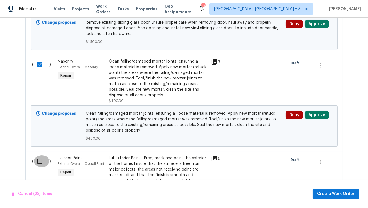
click at [39, 156] on input "checkbox" at bounding box center [42, 161] width 16 height 12
checkbox input "true"
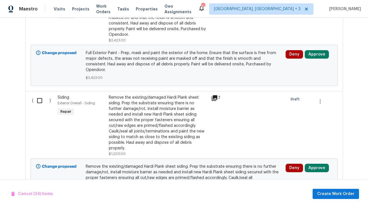
scroll to position [2294, 0]
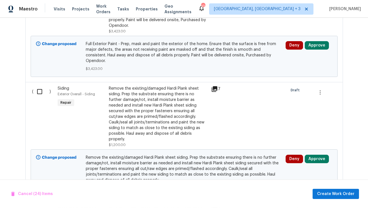
click at [41, 86] on input "checkbox" at bounding box center [42, 92] width 16 height 12
checkbox input "true"
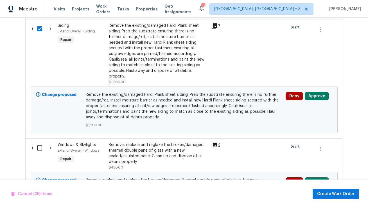
scroll to position [2381, 0]
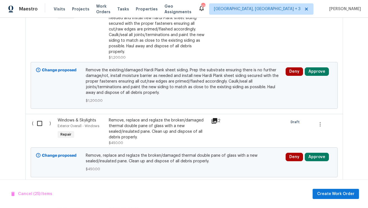
click at [40, 117] on input "checkbox" at bounding box center [42, 123] width 16 height 12
checkbox input "true"
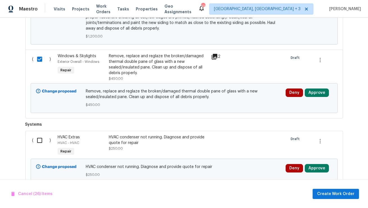
scroll to position [2475, 0]
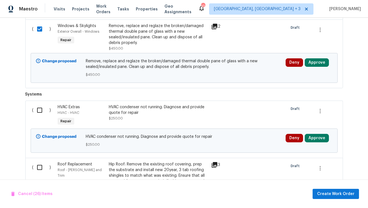
click at [40, 104] on input "checkbox" at bounding box center [42, 110] width 16 height 12
checkbox input "true"
click at [39, 161] on input "checkbox" at bounding box center [42, 167] width 16 height 12
checkbox input "true"
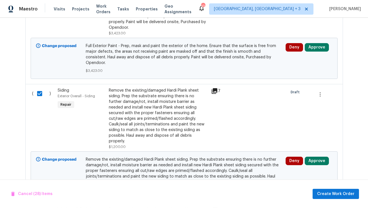
scroll to position [2156, 0]
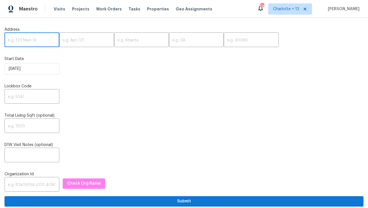
click at [17, 41] on input "text" at bounding box center [32, 40] width 55 height 13
paste input "[STREET_ADDRESS]"
click at [49, 41] on input "[STREET_ADDRESS]" at bounding box center [32, 40] width 55 height 13
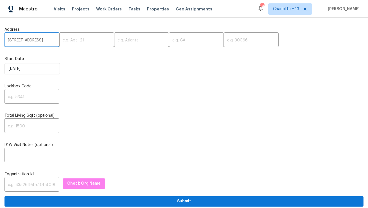
scroll to position [0, 3]
type input "[STREET_ADDRESS]"
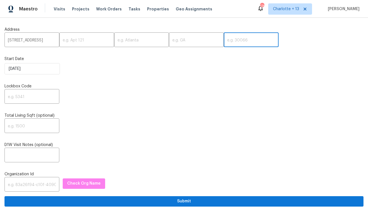
scroll to position [0, 0]
click at [224, 41] on input "text" at bounding box center [251, 40] width 55 height 13
paste input "76040"
type input "76040"
click at [44, 40] on input "[STREET_ADDRESS]" at bounding box center [32, 40] width 55 height 13
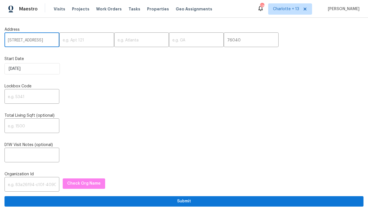
scroll to position [0, 3]
click at [38, 41] on input "[STREET_ADDRESS]" at bounding box center [32, 40] width 55 height 13
type input "[STREET_ADDRESS]"
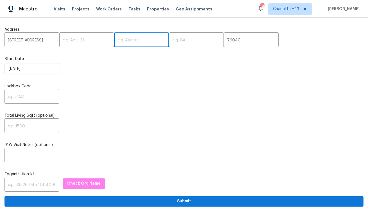
click at [124, 41] on input "text" at bounding box center [141, 40] width 55 height 13
paste input "Euless"
type input "Euless"
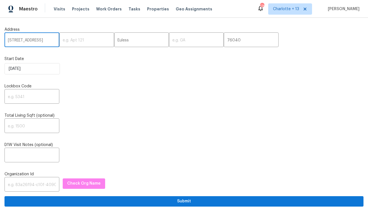
click at [40, 41] on input "[STREET_ADDRESS]" at bounding box center [32, 40] width 55 height 13
type input "[STREET_ADDRESS],"
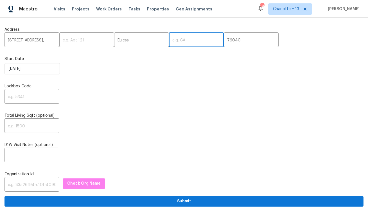
click at [179, 42] on input "text" at bounding box center [196, 40] width 55 height 13
paste input "[GEOGRAPHIC_DATA]"
type input "[GEOGRAPHIC_DATA]"
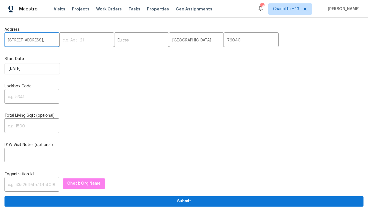
click at [44, 41] on input "[STREET_ADDRESS]," at bounding box center [32, 40] width 55 height 13
type input "[STREET_ADDRESS]"
click at [21, 102] on input "text" at bounding box center [32, 96] width 55 height 13
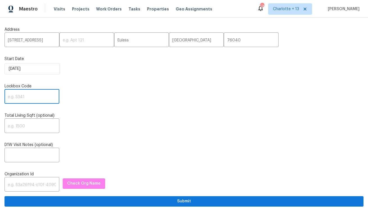
paste input "6947"
type input "6947"
click at [17, 181] on input "text" at bounding box center [32, 184] width 55 height 13
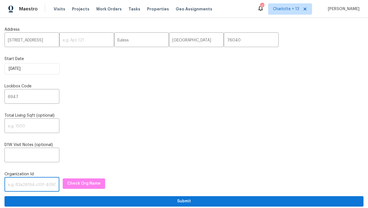
paste input "1349d153-b359-4f9b-b4dd-758ff939cc37"
type input "1349d153-b359-4f9b-b4dd-758ff939cc37"
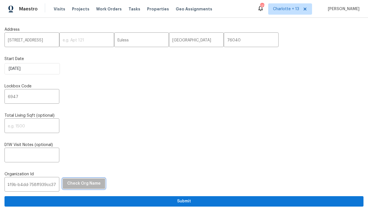
scroll to position [0, 0]
click at [90, 186] on span "Check Org Name" at bounding box center [83, 183] width 33 height 7
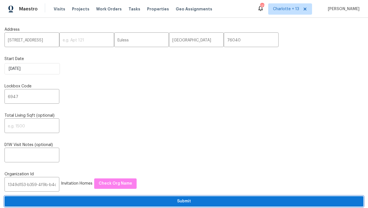
click at [125, 203] on span "Submit" at bounding box center [184, 200] width 350 height 7
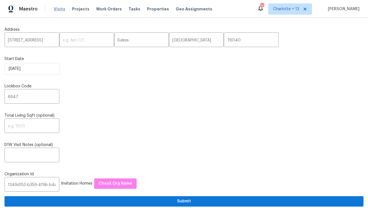
click at [56, 11] on span "Visits" at bounding box center [60, 9] width 12 height 6
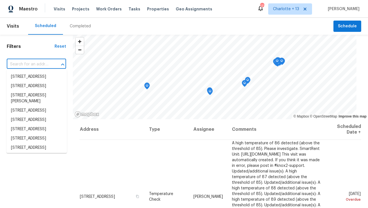
click at [23, 64] on input "text" at bounding box center [29, 64] width 44 height 9
paste input "[STREET_ADDRESS]"
type input "[STREET_ADDRESS]"
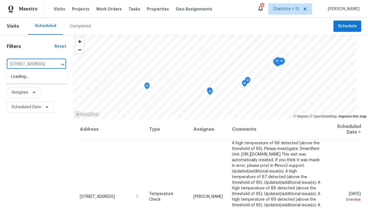
scroll to position [0, 18]
click at [23, 81] on li "[STREET_ADDRESS]" at bounding box center [36, 76] width 60 height 9
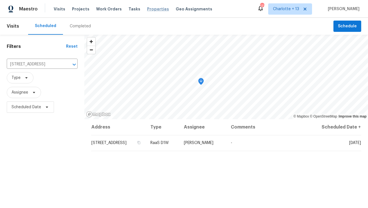
click at [147, 9] on span "Properties" at bounding box center [158, 9] width 22 height 6
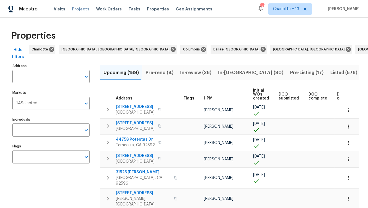
click at [76, 10] on span "Projects" at bounding box center [80, 9] width 17 height 6
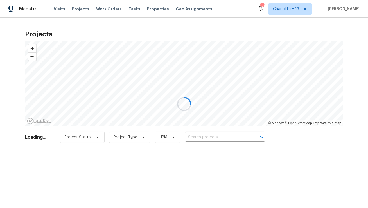
click at [209, 137] on div at bounding box center [184, 104] width 368 height 208
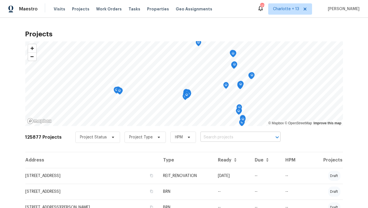
click at [209, 138] on input "text" at bounding box center [233, 137] width 64 height 9
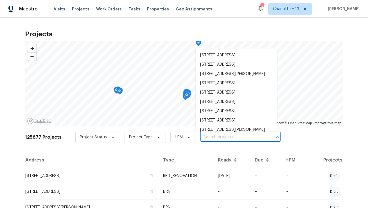
paste input "[STREET_ADDRESS]"
type input "[STREET_ADDRESS]"
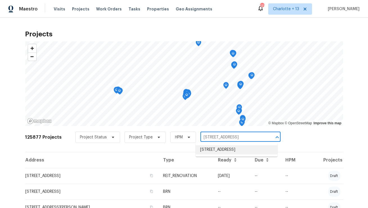
click at [210, 152] on li "[STREET_ADDRESS]" at bounding box center [237, 149] width 82 height 9
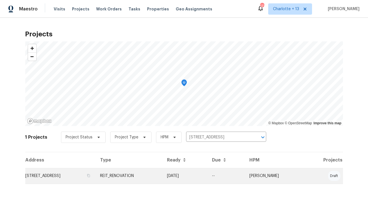
click at [55, 177] on td "[STREET_ADDRESS]" at bounding box center [60, 176] width 71 height 16
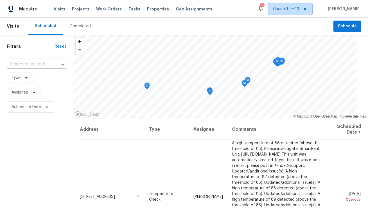
click at [307, 9] on icon at bounding box center [305, 9] width 3 height 3
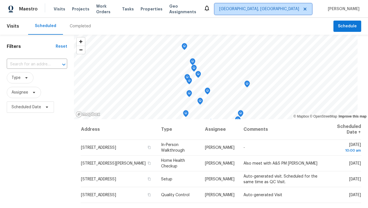
click at [299, 12] on span "Albuquerque, NM" at bounding box center [259, 9] width 80 height 6
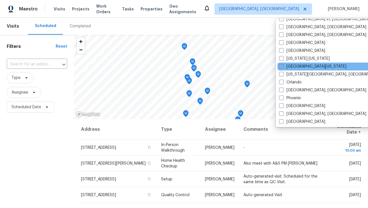
scroll to position [258, 0]
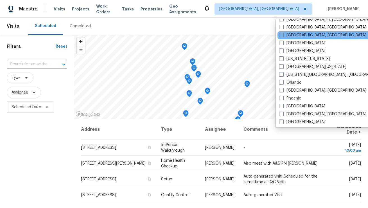
click at [297, 35] on label "[GEOGRAPHIC_DATA], [GEOGRAPHIC_DATA]" at bounding box center [322, 35] width 87 height 6
click at [283, 35] on input "[GEOGRAPHIC_DATA], [GEOGRAPHIC_DATA]" at bounding box center [281, 34] width 4 height 4
checkbox input "true"
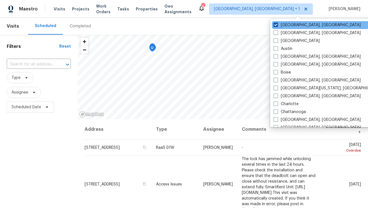
click at [298, 27] on label "Albuquerque, NM" at bounding box center [317, 25] width 87 height 6
click at [277, 26] on input "Albuquerque, NM" at bounding box center [276, 24] width 4 height 4
checkbox input "false"
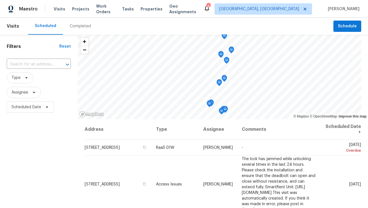
click at [260, 24] on div "Scheduled Completed" at bounding box center [181, 26] width 306 height 17
click at [148, 9] on span "Properties" at bounding box center [152, 9] width 22 height 6
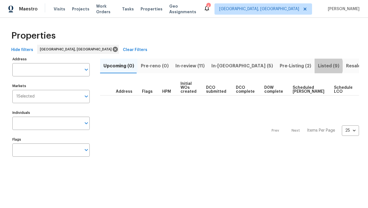
click at [318, 66] on span "Listed (9)" at bounding box center [328, 66] width 21 height 8
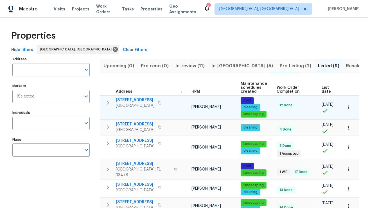
scroll to position [0, 30]
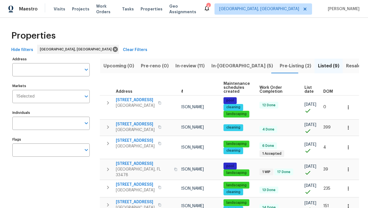
click at [308, 92] on span "List date" at bounding box center [309, 90] width 9 height 8
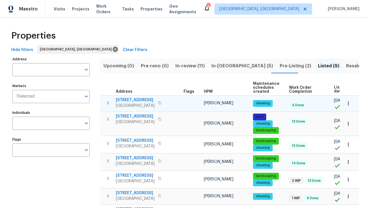
scroll to position [0, 39]
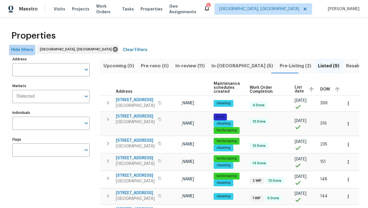
click at [19, 48] on span "Hide filters" at bounding box center [22, 49] width 22 height 7
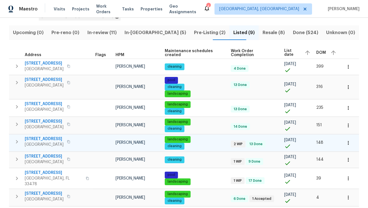
scroll to position [34, 0]
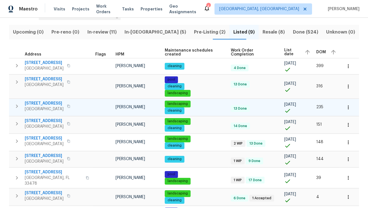
click at [349, 108] on icon "button" at bounding box center [349, 107] width 6 height 6
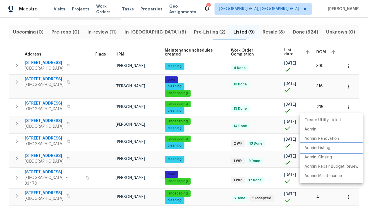
click at [334, 146] on li "Admin: Listing" at bounding box center [331, 147] width 63 height 9
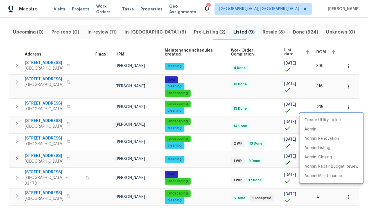
click at [348, 86] on div at bounding box center [184, 104] width 368 height 208
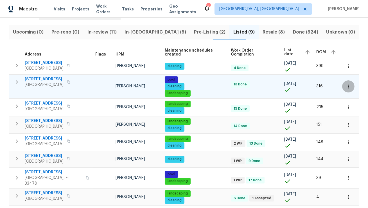
click at [348, 86] on icon "button" at bounding box center [349, 87] width 6 height 6
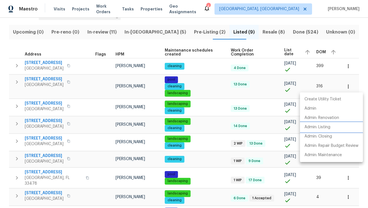
click at [325, 126] on p "Admin: Listing" at bounding box center [318, 127] width 26 height 6
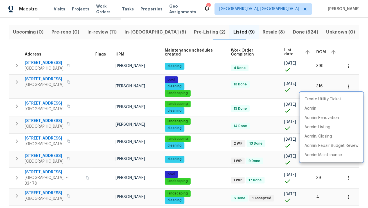
click at [266, 110] on div at bounding box center [184, 104] width 368 height 208
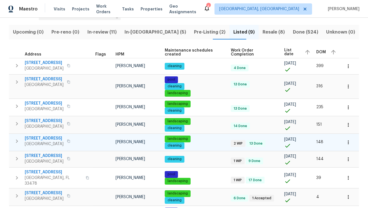
click at [347, 139] on icon "button" at bounding box center [349, 142] width 6 height 6
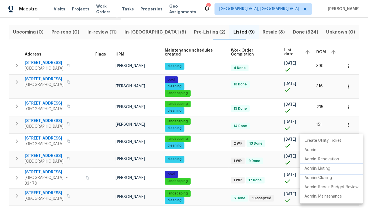
click at [322, 169] on p "Admin: Listing" at bounding box center [318, 168] width 26 height 6
click at [214, 158] on div at bounding box center [184, 104] width 368 height 208
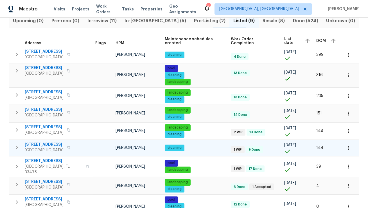
scroll to position [57, 0]
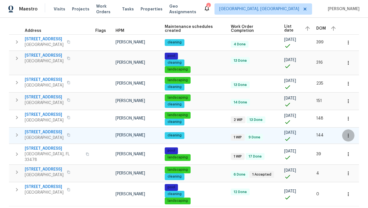
click at [349, 137] on icon "button" at bounding box center [349, 136] width 6 height 6
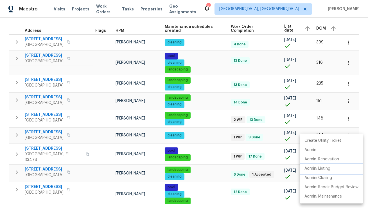
click at [324, 168] on p "Admin: Listing" at bounding box center [318, 168] width 26 height 6
